Goal: Navigation & Orientation: Go to known website

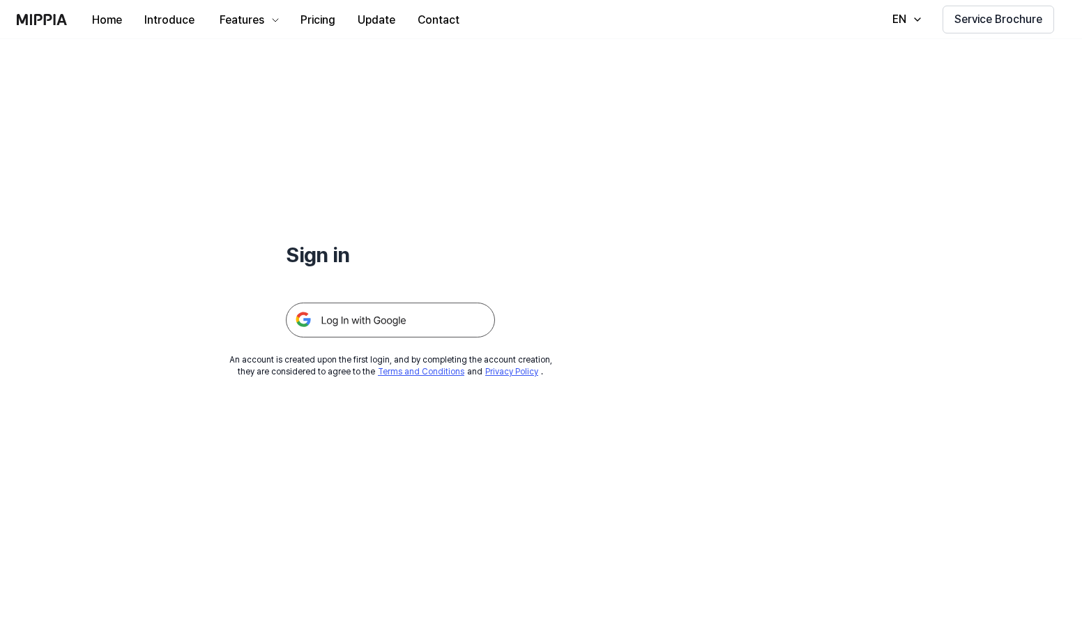
click at [413, 322] on img at bounding box center [390, 319] width 209 height 35
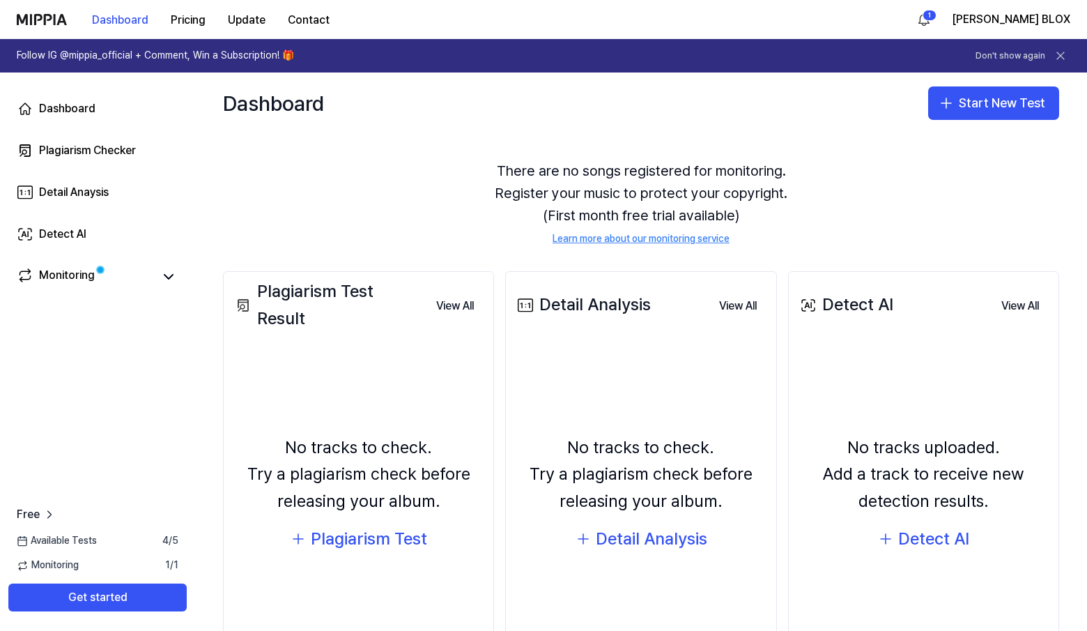
scroll to position [29, 0]
